Goal: Transaction & Acquisition: Obtain resource

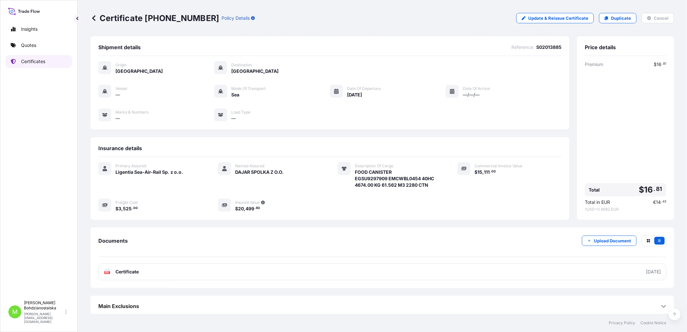
click at [27, 60] on p "Certificates" at bounding box center [33, 61] width 24 height 6
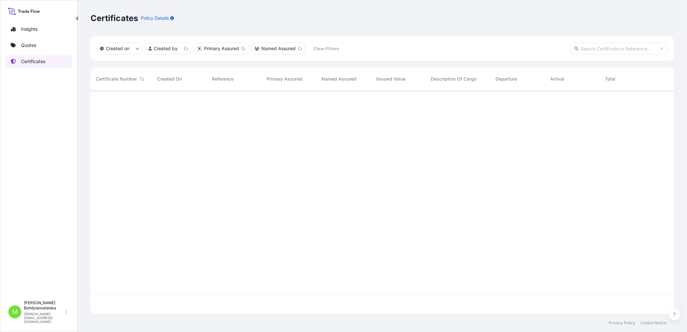
scroll to position [222, 578]
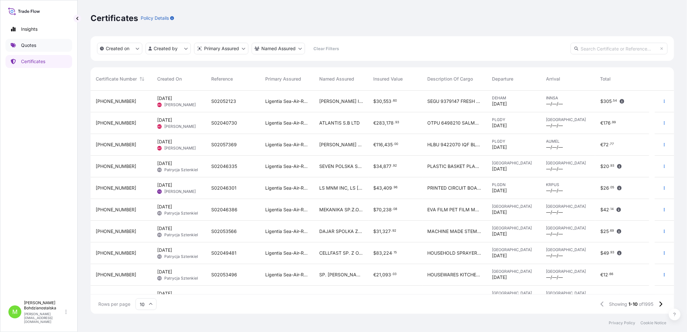
click at [32, 43] on p "Quotes" at bounding box center [28, 45] width 15 height 6
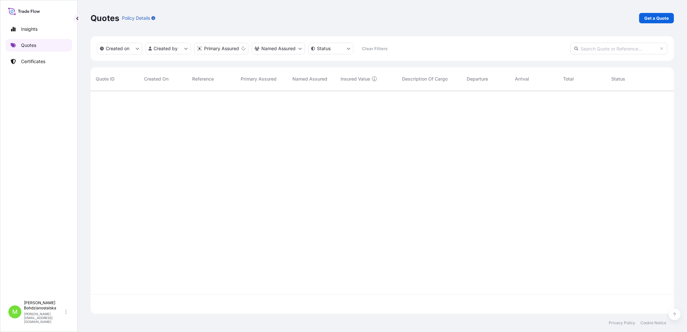
scroll to position [222, 578]
click at [658, 15] on p "Get a Quote" at bounding box center [656, 18] width 25 height 6
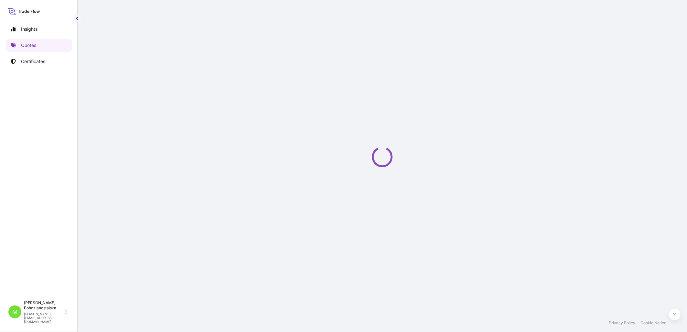
select select "Sea"
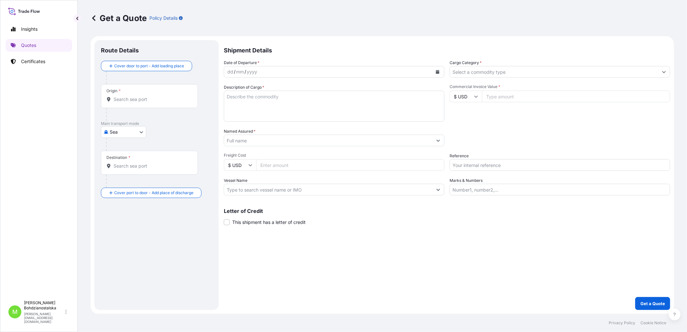
click at [230, 70] on div "dd" at bounding box center [230, 72] width 7 height 8
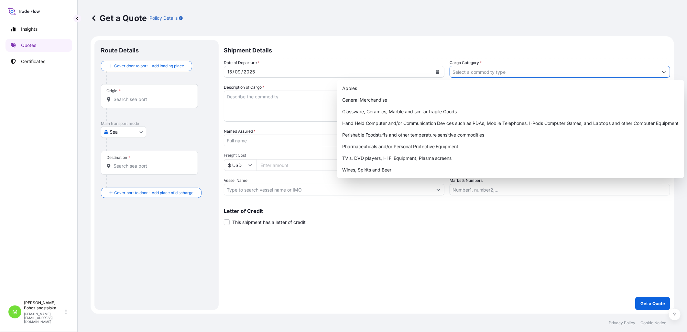
click at [476, 70] on input "Cargo Category *" at bounding box center [554, 72] width 208 height 12
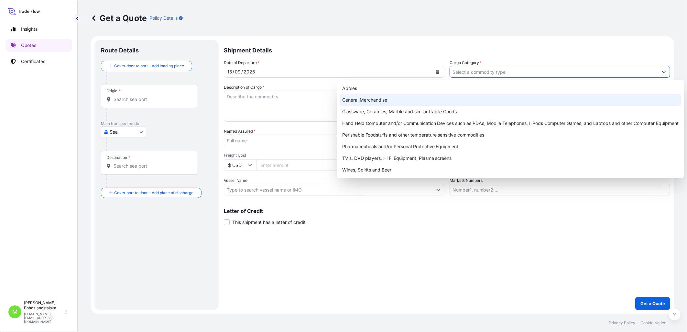
click at [353, 103] on div "General Merchandise" at bounding box center [511, 100] width 342 height 12
type input "General Merchandise"
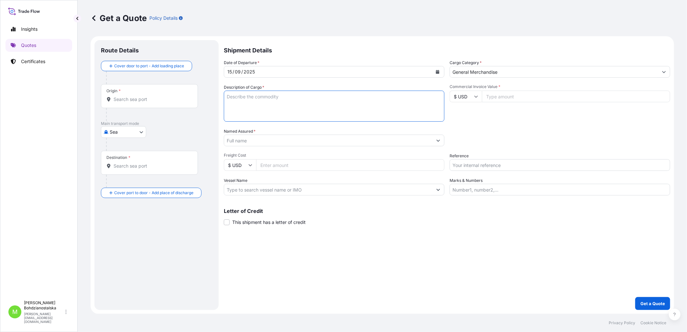
click at [309, 103] on textarea "Description of Cargo *" at bounding box center [334, 106] width 221 height 31
click at [240, 100] on textarea "Description of Cargo *" at bounding box center [334, 106] width 221 height 31
paste textarea "100% Polyester fabric"
type textarea "100% Polyester fabric"
click at [131, 99] on input "Origin *" at bounding box center [152, 99] width 76 height 6
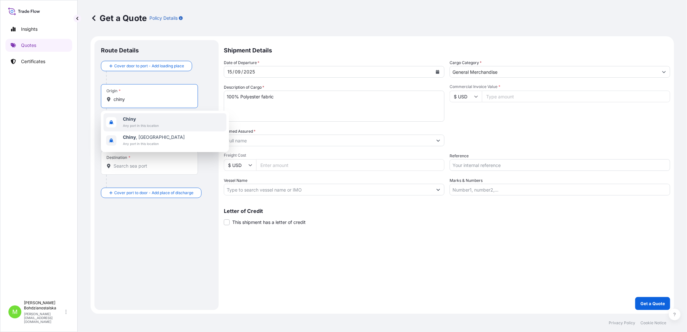
click at [149, 117] on span "Chiny" at bounding box center [141, 119] width 36 height 6
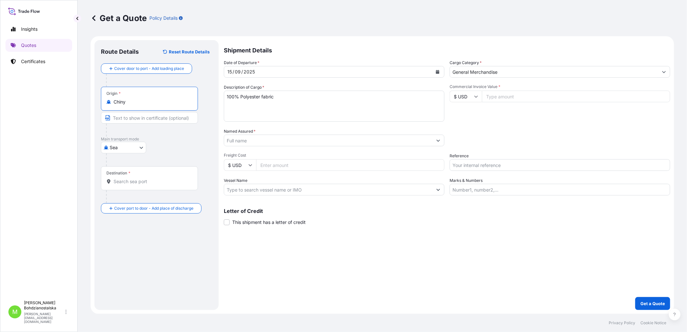
type input "Chiny"
click at [127, 186] on div "Destination *" at bounding box center [149, 178] width 97 height 24
click at [127, 185] on input "Destination *" at bounding box center [152, 181] width 76 height 6
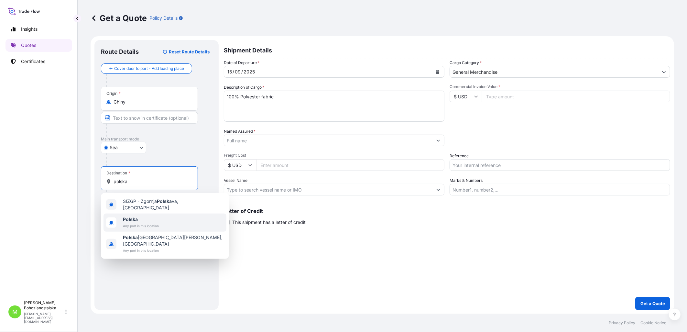
click at [147, 222] on span "Any port in this location" at bounding box center [141, 225] width 36 height 6
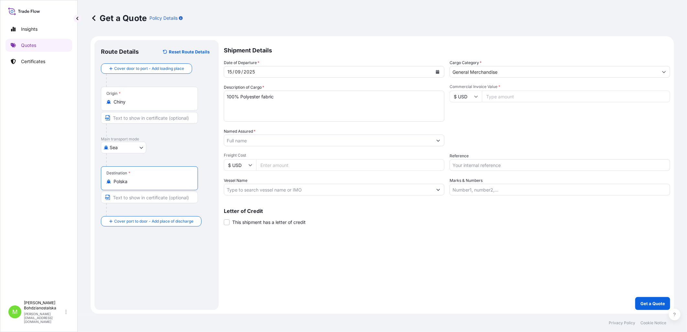
type input "Polska"
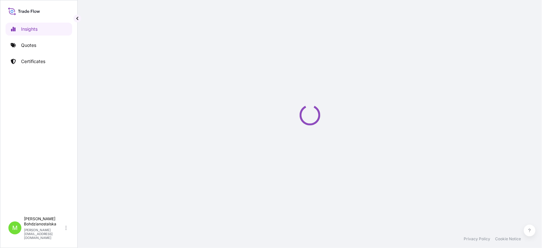
select select "2025"
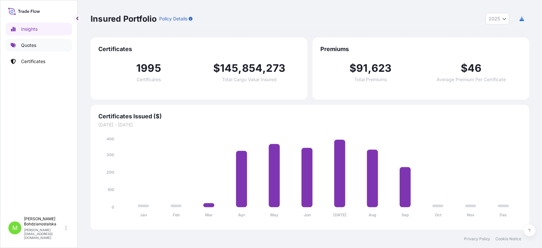
click at [31, 45] on p "Quotes" at bounding box center [28, 45] width 15 height 6
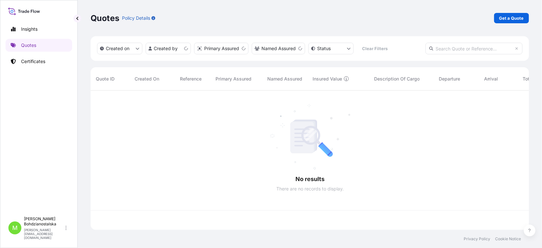
scroll to position [138, 433]
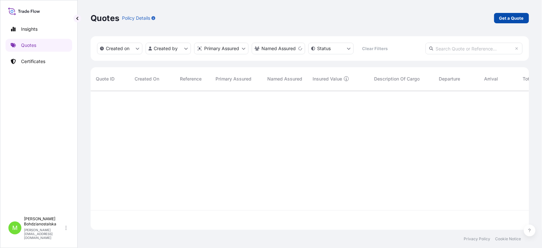
click at [513, 16] on p "Get a Quote" at bounding box center [511, 18] width 25 height 6
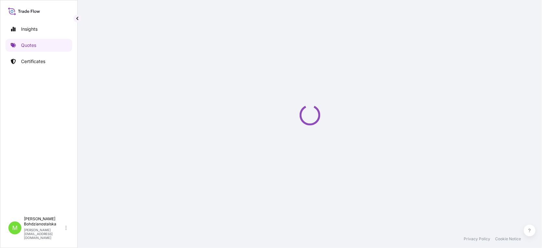
scroll to position [10, 0]
select select "Sea"
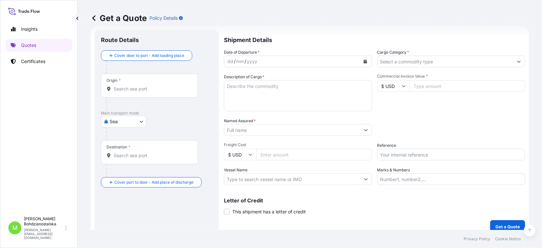
click at [144, 90] on input "Origin *" at bounding box center [152, 89] width 76 height 6
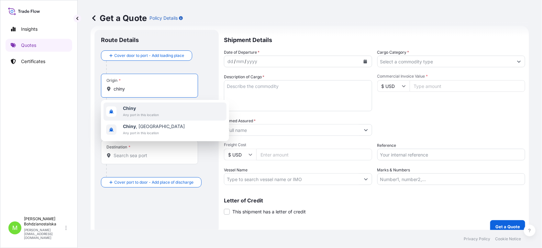
click at [158, 109] on span "Chiny" at bounding box center [141, 108] width 36 height 6
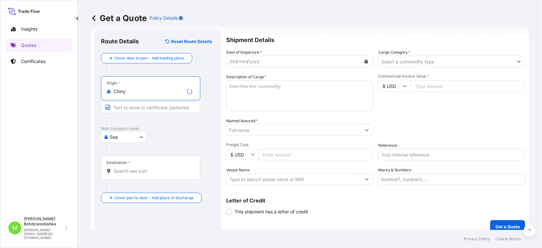
type input "Chiny"
click at [142, 166] on div "Destination *" at bounding box center [150, 168] width 99 height 24
click at [142, 168] on input "Destination *" at bounding box center [153, 171] width 79 height 6
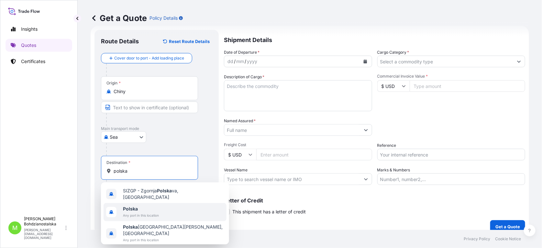
click at [149, 212] on span "Any port in this location" at bounding box center [141, 215] width 36 height 6
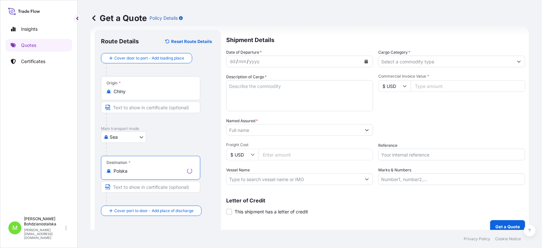
type input "Polska"
click at [229, 59] on div "dd" at bounding box center [232, 62] width 7 height 8
click at [231, 59] on div "dd" at bounding box center [230, 62] width 7 height 8
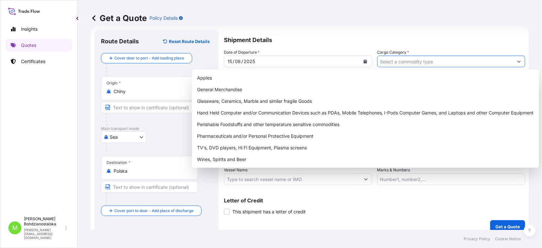
click at [399, 61] on input "Cargo Category *" at bounding box center [445, 62] width 136 height 12
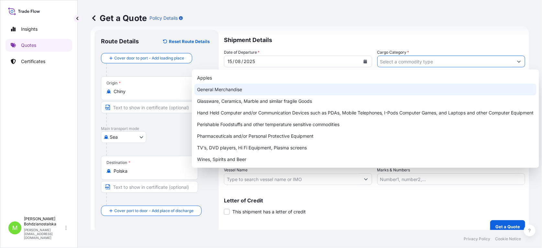
click at [270, 91] on div "General Merchandise" at bounding box center [365, 90] width 342 height 12
type input "General Merchandise"
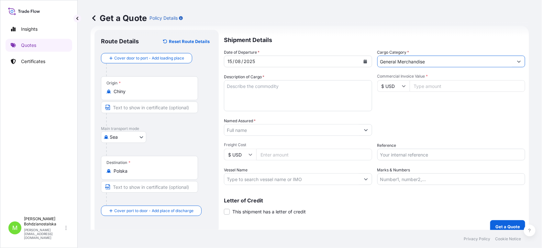
click at [258, 83] on textarea "Description of Cargo *" at bounding box center [298, 95] width 148 height 31
drag, startPoint x: 246, startPoint y: 93, endPoint x: 243, endPoint y: 91, distance: 3.6
click at [244, 92] on textarea "Description of Cargo *" at bounding box center [298, 95] width 148 height 31
paste textarea "100% Polyester fabric"
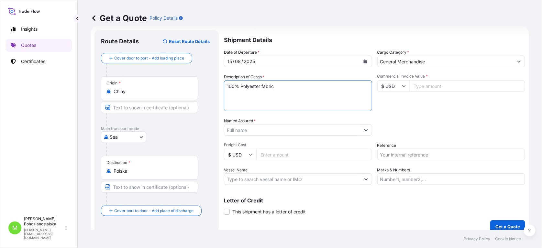
click at [261, 97] on textarea "100% Polyester fabric" at bounding box center [298, 95] width 148 height 31
click at [312, 86] on textarea "100% Polyester fabric" at bounding box center [298, 95] width 148 height 31
paste textarea "CMAU7796872"
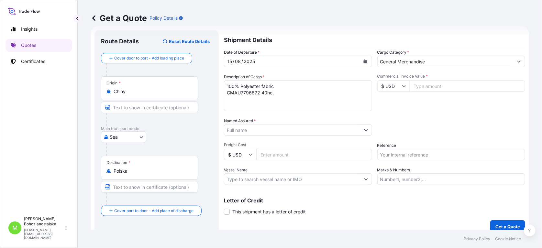
click at [291, 92] on textarea "100% Polyester fabric CMAU7796872 40hc," at bounding box center [298, 95] width 148 height 31
paste textarea "22300,000"
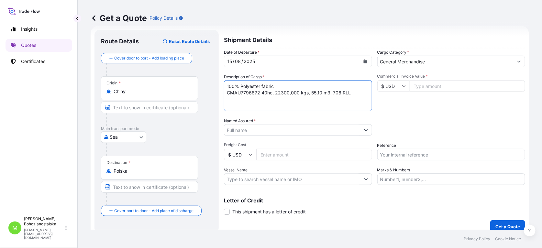
type textarea "100% Polyester fabric CMAU7796872 40hc, 22300,000 kgs, 55,10 m3, 706 RLL"
click at [421, 82] on input "Commercial Invoice Value *" at bounding box center [467, 86] width 116 height 12
paste input "127627.93"
type input "127627.93"
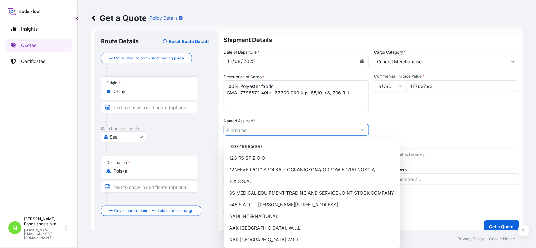
click at [248, 130] on input "Named Assured *" at bounding box center [290, 130] width 133 height 12
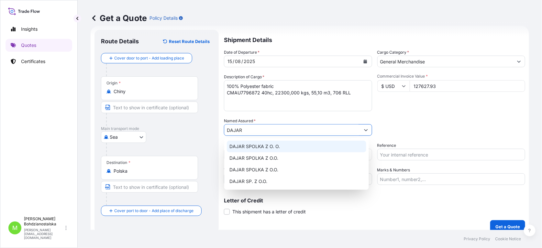
click at [285, 146] on div "DAJAR SPOLKA Z O. O." at bounding box center [296, 147] width 139 height 12
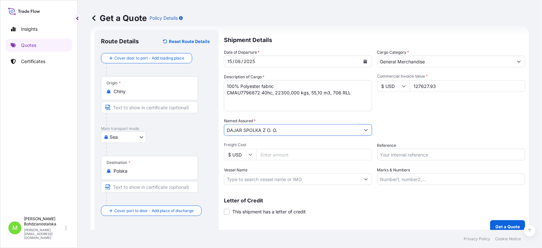
type input "DAJAR SPOLKA Z O. O."
click at [311, 153] on input "Freight Cost" at bounding box center [314, 155] width 116 height 12
type input "3025"
click at [416, 154] on input "Reference" at bounding box center [451, 155] width 148 height 12
type input "S02024654"
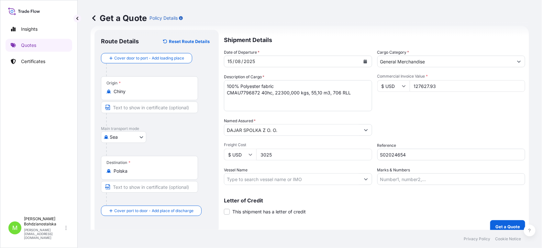
drag, startPoint x: 347, startPoint y: 202, endPoint x: 353, endPoint y: 195, distance: 10.1
click at [346, 202] on p "Letter of Credit" at bounding box center [374, 200] width 301 height 5
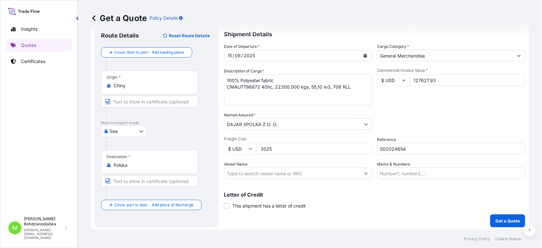
scroll to position [17, 0]
click at [498, 219] on p "Get a Quote" at bounding box center [507, 220] width 25 height 6
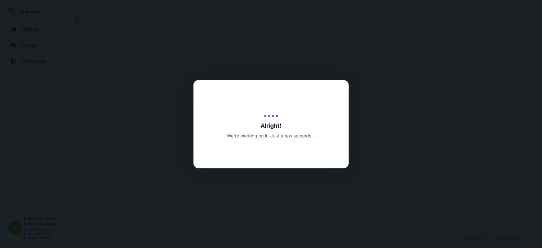
select select "Sea"
